Goal: Check status

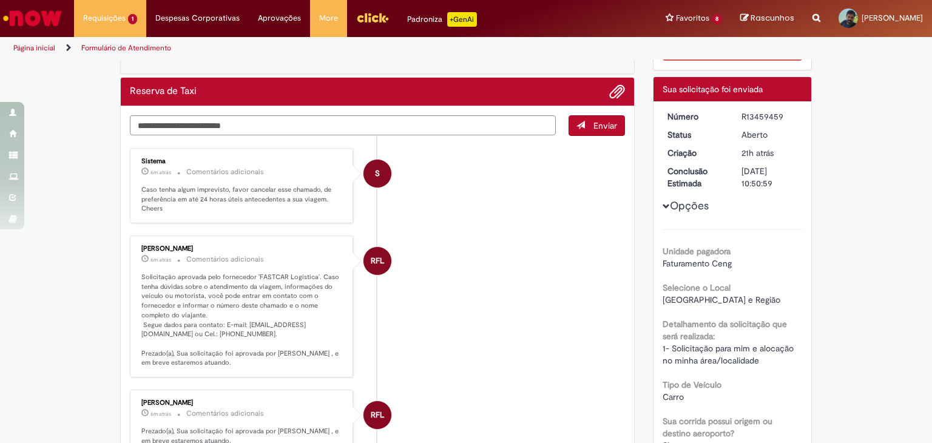
scroll to position [61, 0]
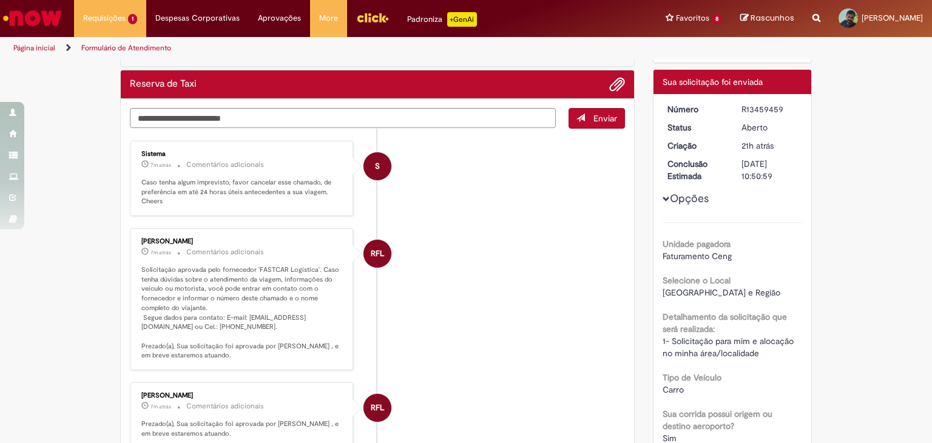
click at [663, 200] on span "Opções para R13459459" at bounding box center [666, 198] width 7 height 7
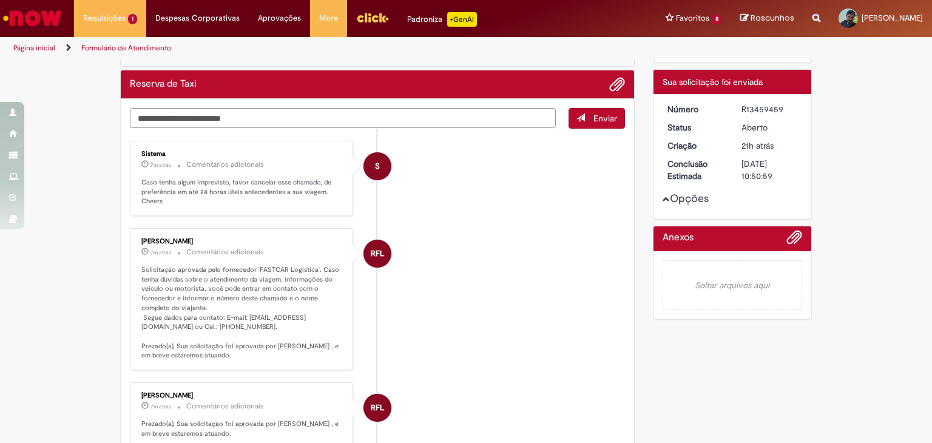
click at [0, 0] on button "Opções" at bounding box center [0, 0] width 0 height 0
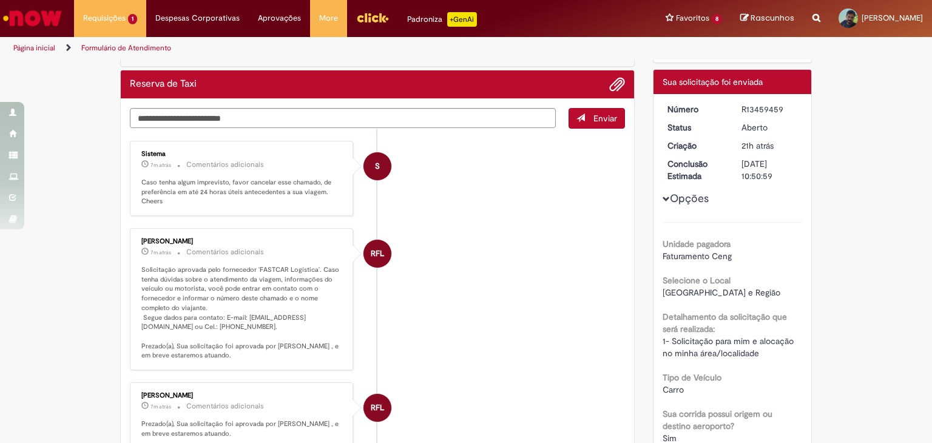
click at [446, 274] on li "RFL [PERSON_NAME] 7m atrás 7 minutos atrás Comentários adicionais Solicitação a…" at bounding box center [377, 299] width 495 height 142
click at [474, 409] on li "RFL [PERSON_NAME] 7m atrás 7 minutos atrás Comentários adicionais Prezado(a), S…" at bounding box center [377, 415] width 495 height 66
click at [487, 275] on li "RFL [PERSON_NAME] 7m atrás 7 minutos atrás Comentários adicionais Solicitação a…" at bounding box center [377, 299] width 495 height 142
click at [533, 428] on li "RFL [PERSON_NAME] 7m atrás 7 minutos atrás Comentários adicionais Prezado(a), S…" at bounding box center [377, 415] width 495 height 66
drag, startPoint x: 447, startPoint y: 413, endPoint x: 433, endPoint y: 343, distance: 71.9
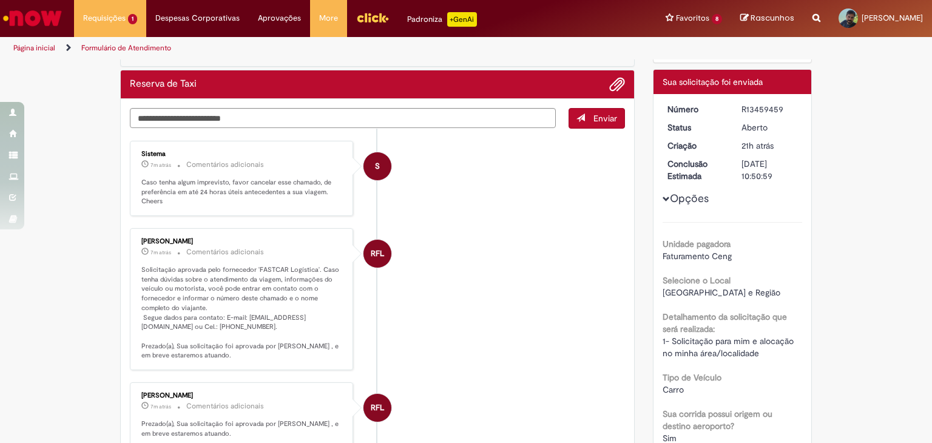
click at [447, 413] on li "RFL [PERSON_NAME] 7m atrás 7 minutos atrás Comentários adicionais Prezado(a), S…" at bounding box center [377, 415] width 495 height 66
click at [432, 307] on li "RFL [PERSON_NAME] 7m atrás 7 minutos atrás Comentários adicionais Solicitação a…" at bounding box center [377, 299] width 495 height 142
click at [446, 404] on li "RFL [PERSON_NAME] 7m atrás 7 minutos atrás Comentários adicionais Prezado(a), S…" at bounding box center [377, 415] width 495 height 66
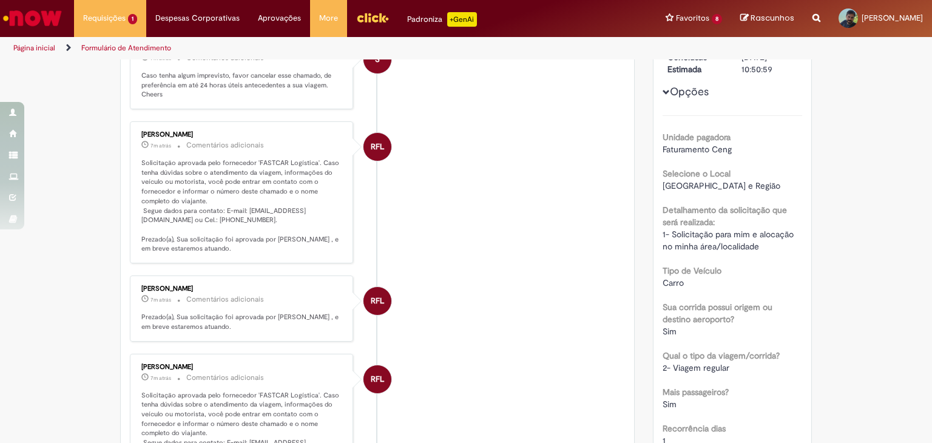
scroll to position [0, 0]
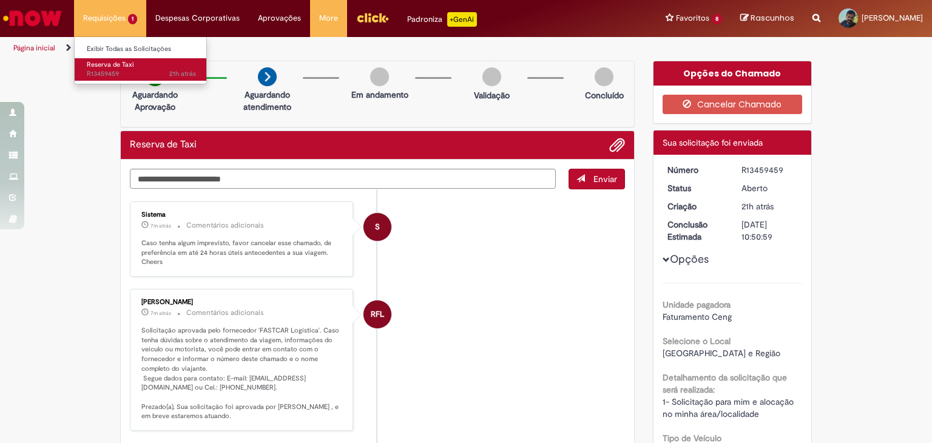
click at [124, 70] on span "21h atrás 21 horas atrás R13459459" at bounding box center [141, 74] width 109 height 10
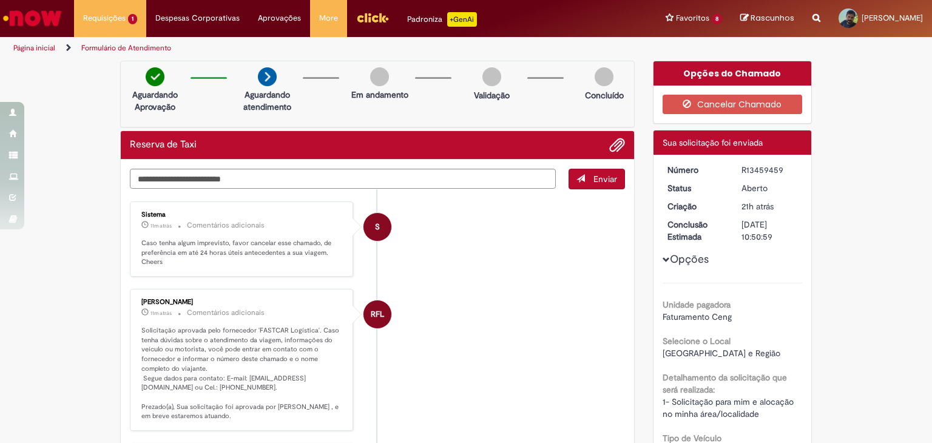
drag, startPoint x: 379, startPoint y: 226, endPoint x: 364, endPoint y: 226, distance: 14.6
click at [364, 226] on div "S" at bounding box center [378, 227] width 28 height 28
click at [372, 311] on span "RFL" at bounding box center [377, 314] width 13 height 29
drag, startPoint x: 382, startPoint y: 313, endPoint x: 366, endPoint y: 313, distance: 15.8
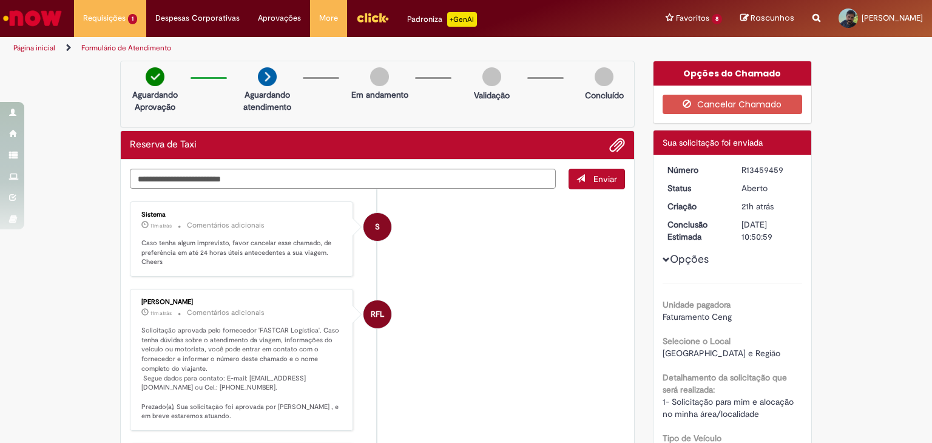
click at [367, 313] on div "RFL" at bounding box center [378, 314] width 28 height 28
click at [440, 296] on li "RFL [PERSON_NAME] 11m atrás 11 minutos atrás Comentários adicionais Solicitação…" at bounding box center [377, 360] width 495 height 142
